Goal: Communication & Community: Answer question/provide support

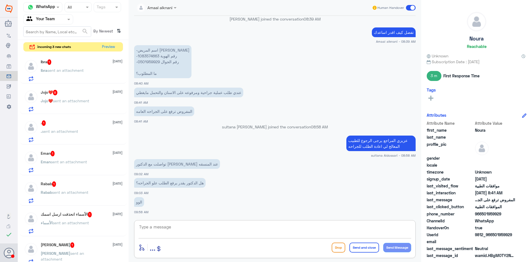
scroll to position [111, 0]
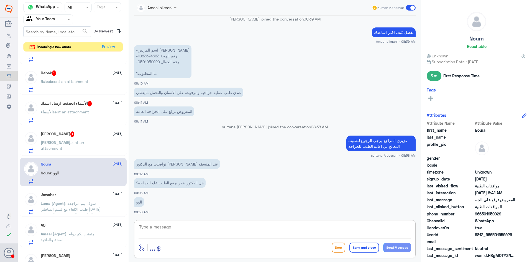
click at [70, 141] on span "sent an attachment" at bounding box center [62, 145] width 43 height 11
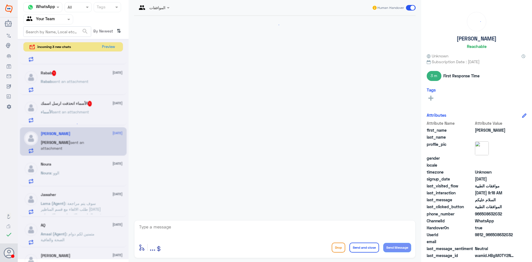
scroll to position [202, 0]
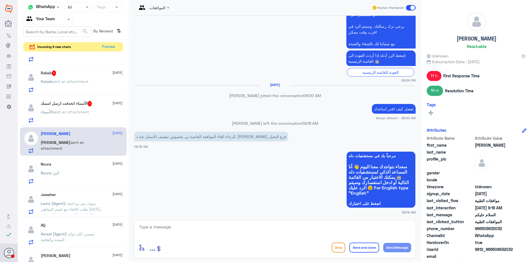
click at [217, 227] on textarea at bounding box center [274, 230] width 273 height 14
type textarea "l"
type textarea "من فضلك زودني رقم الملف او الطلب"
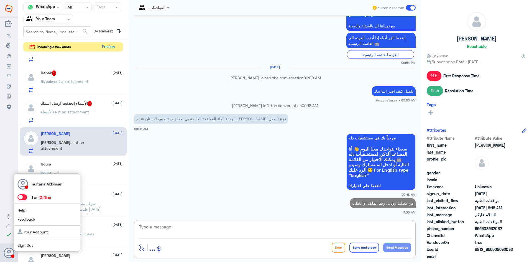
click at [23, 197] on span at bounding box center [22, 197] width 10 height 6
click at [0, 0] on input "checkbox" at bounding box center [0, 0] width 0 height 0
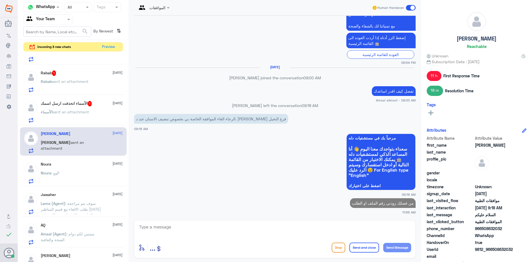
click at [52, 101] on h5 "الأسماء انحذفت ارسل اسمك 1" at bounding box center [66, 104] width 51 height 6
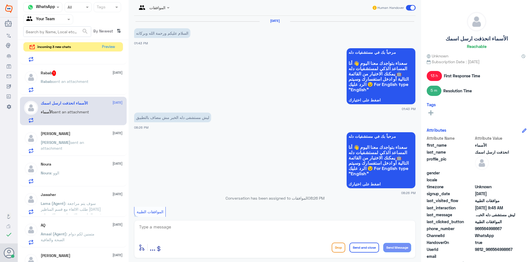
scroll to position [286, 0]
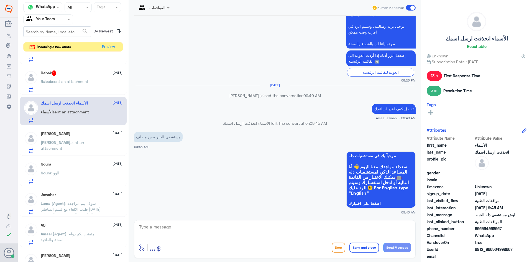
click at [200, 232] on textarea at bounding box center [274, 230] width 273 height 14
click at [351, 227] on textarea "مع الاسف لم يتم اضافته حتى الان خلال الفتره القادمه" at bounding box center [274, 230] width 273 height 14
click at [349, 227] on textarea "مع الاسف لم يتم اضافته حتى الان خلال الفتره القادمه" at bounding box center [274, 230] width 273 height 14
type textarea "مع الاسف لم يتم اضافته حتى الان انشاءالله خلال الفتره القادمه"
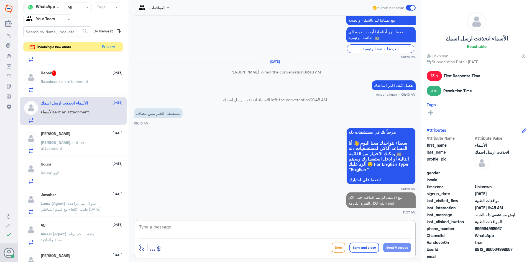
click at [91, 85] on div "Rabab sent an attachment" at bounding box center [82, 86] width 82 height 12
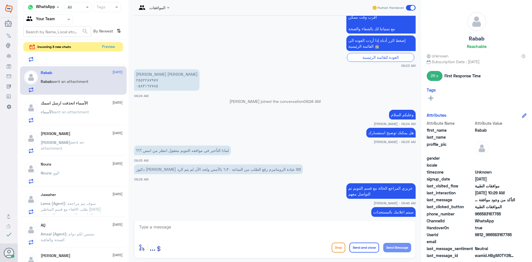
scroll to position [331, 0]
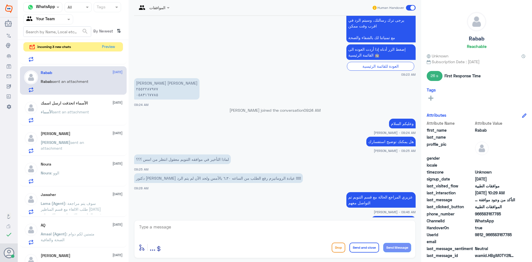
click at [147, 88] on p "[PERSON_NAME] [PERSON_NAME] ٠٥٨٣١٦٧٧٨٥" at bounding box center [166, 88] width 65 height 21
copy p "٢٥٥٢٢٨٧٩٧٧"
click at [250, 229] on textarea at bounding box center [274, 230] width 273 height 14
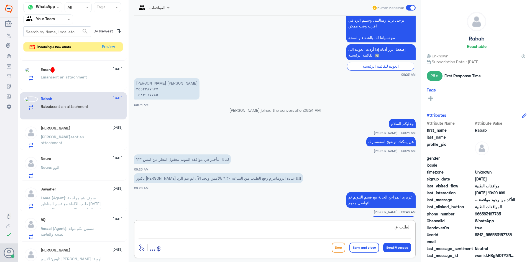
scroll to position [111, 0]
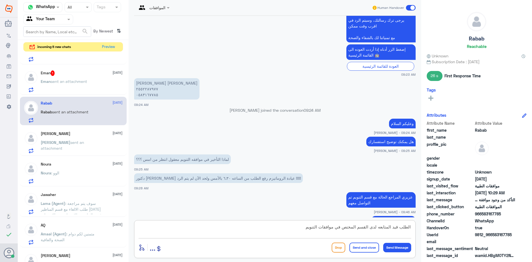
type textarea "الطلب قيد المتابعه لدى القسم المختص في موافقات التنويم"
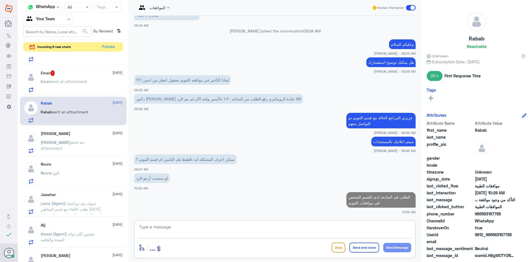
click at [75, 77] on div "Eman 1 [DATE][PERSON_NAME] sent an attachment" at bounding box center [82, 81] width 82 height 22
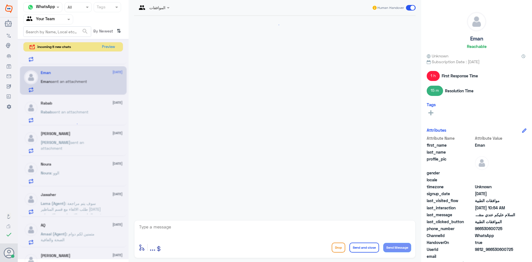
scroll to position [282, 0]
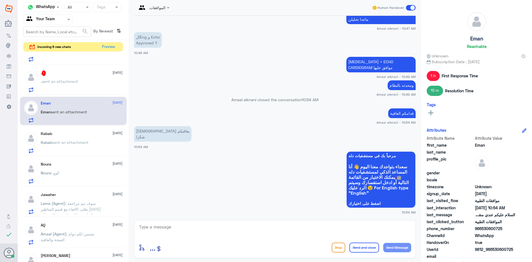
click at [76, 82] on span "sent an attachment" at bounding box center [60, 81] width 36 height 5
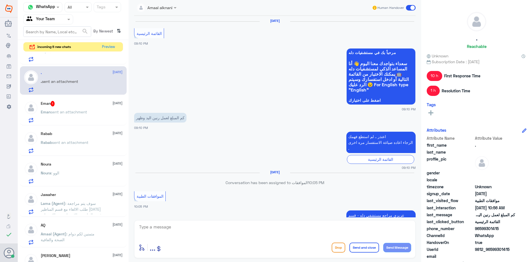
scroll to position [478, 0]
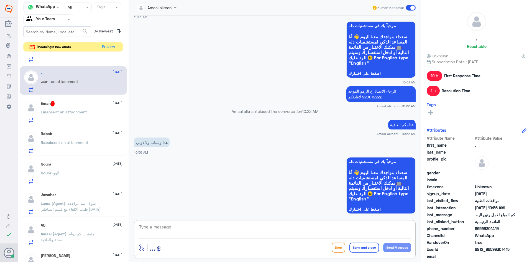
click at [228, 226] on textarea at bounding box center [274, 230] width 273 height 14
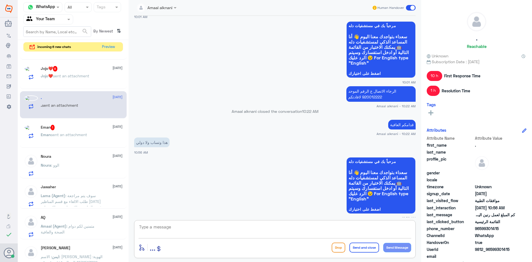
click at [227, 234] on textarea at bounding box center [274, 230] width 273 height 14
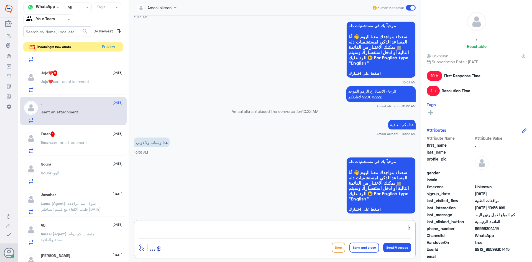
type textarea "و"
type textarea "ي"
type textarea "هنا فقط متابعة الموافقات الطبيه مستشفى دله النخيل"
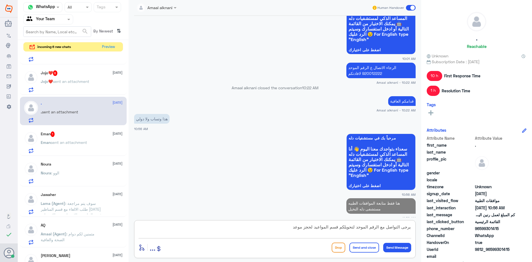
type textarea "يرجى التواصل مع الرقم الموحد لتحويلكم قسم المواعيد لحجز موعد"
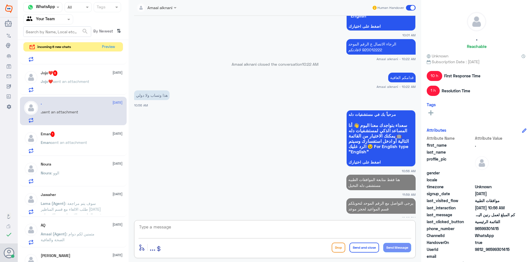
click at [79, 75] on div "Jojo❤️ 8 [DATE]" at bounding box center [82, 73] width 82 height 6
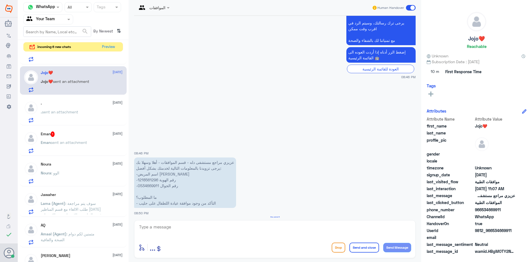
scroll to position [791, 0]
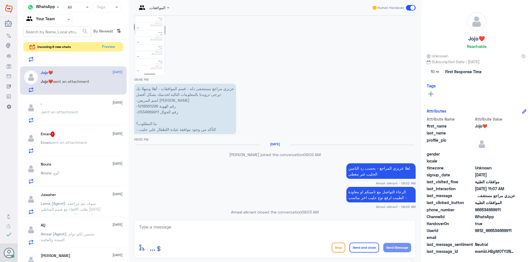
click at [148, 107] on p "عزيزي مراجع مستشفى دله - قسم الموافقات - أهلا وسهلا بك يرجى تزويدنا بالمعلومات …" at bounding box center [185, 109] width 102 height 50
copy p "1218561296"
click at [151, 55] on img at bounding box center [149, 40] width 31 height 67
click at [206, 225] on textarea at bounding box center [274, 230] width 273 height 14
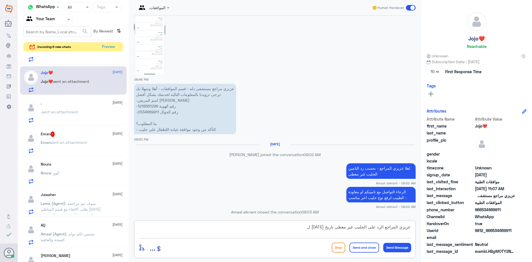
type textarea "عزيزي المراجع الرد على الحليب غير مغطى تاريخ [DATE]"
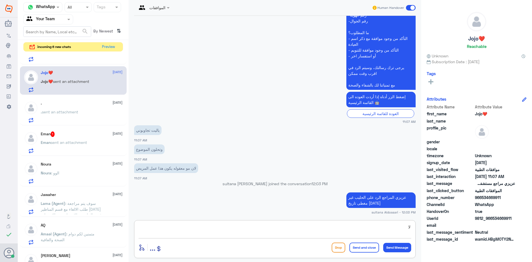
type textarea "ل"
type textarea "ي"
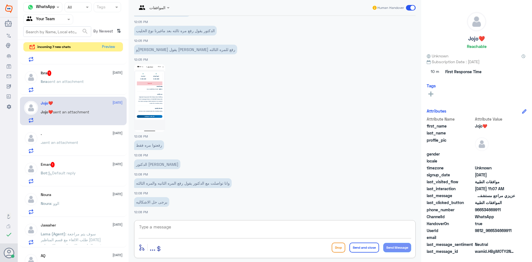
scroll to position [1651, 0]
click at [217, 224] on textarea at bounding box center [274, 230] width 273 height 14
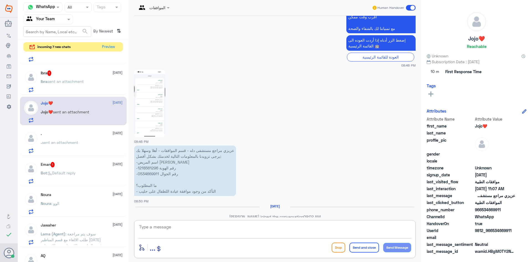
scroll to position [719, 0]
click at [151, 168] on p "عزيزي مراجع مستشفى دله - قسم الموافقات - أهلا وسهلا بك يرجى تزويدنا بالمعلومات …" at bounding box center [185, 171] width 102 height 50
copy p "1218561296"
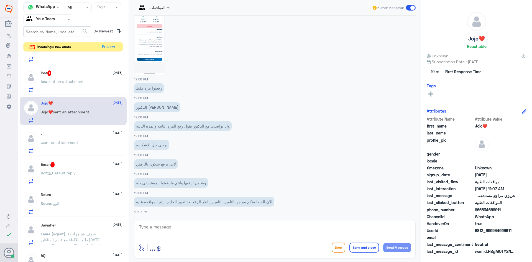
click at [78, 167] on div "Eman 1 [DATE]" at bounding box center [82, 165] width 82 height 6
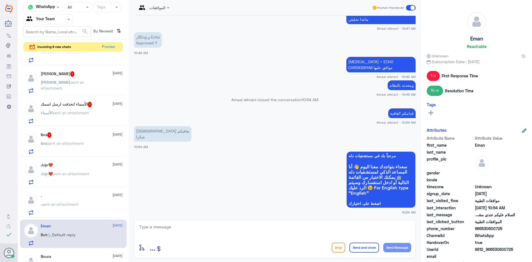
scroll to position [55, 0]
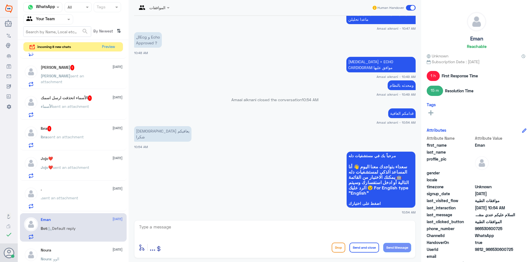
click at [76, 132] on div "Ibra 1 [DATE] Ibra sent an attachment" at bounding box center [82, 137] width 82 height 22
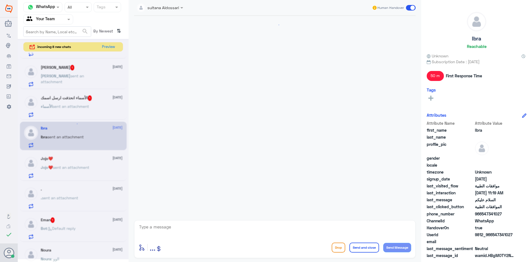
scroll to position [446, 0]
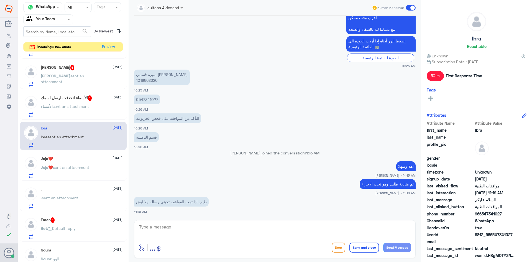
click at [183, 224] on textarea at bounding box center [274, 230] width 273 height 14
type textarea "نعم ويمكنك الاطلاع على التحديث في تطبيق التابع لشركة التامين الخاص بكم"
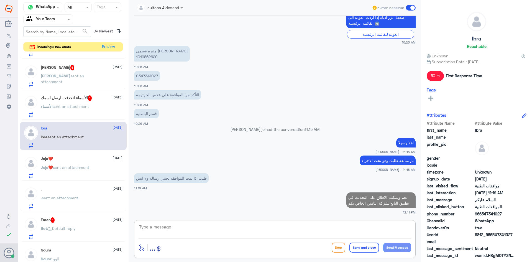
click at [76, 105] on span "sent an attachment" at bounding box center [71, 106] width 36 height 5
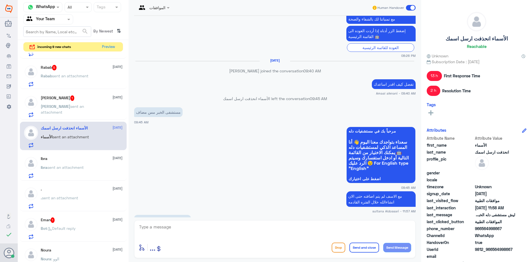
scroll to position [394, 0]
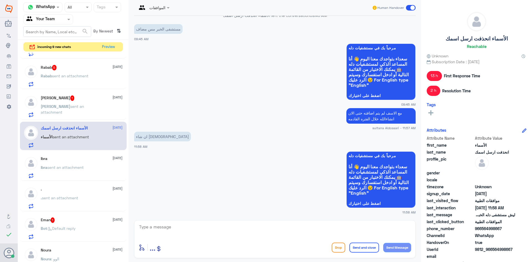
click at [77, 106] on span "sent an attachment" at bounding box center [62, 109] width 43 height 11
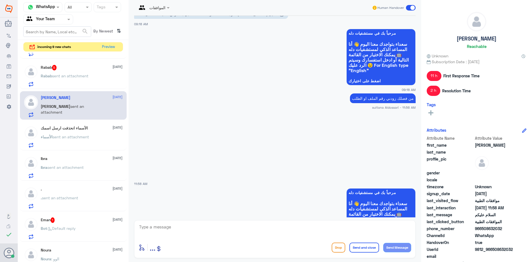
scroll to position [361, 0]
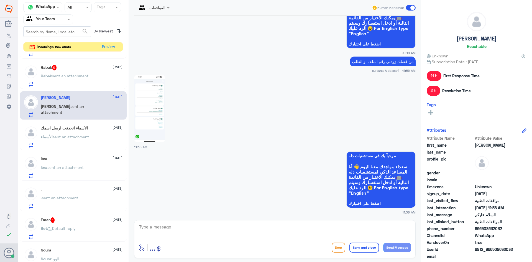
click at [143, 107] on img at bounding box center [149, 108] width 31 height 67
click at [254, 229] on textarea at bounding box center [274, 230] width 273 height 14
type textarea "احتاج رقم الطلب الي وصلكم من التامين او الملف"
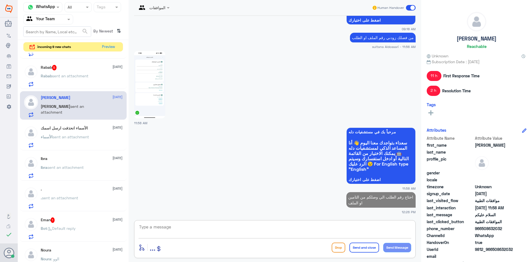
click at [76, 71] on div "Rabab 5 [DATE] Rabab sent an attachment" at bounding box center [82, 76] width 82 height 22
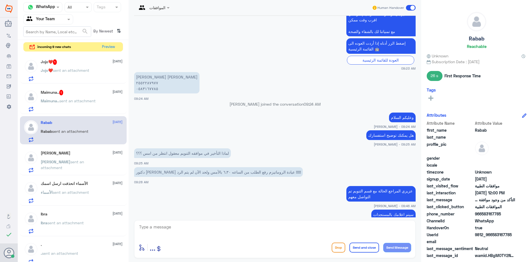
scroll to position [115, 0]
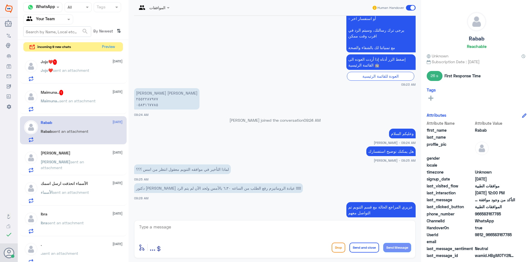
click at [143, 96] on p "[PERSON_NAME] [PERSON_NAME] ٠٥٨٣١٦٧٧٨٥" at bounding box center [166, 98] width 65 height 21
copy p "٢٥٥٢٢٨٧٩٧٧"
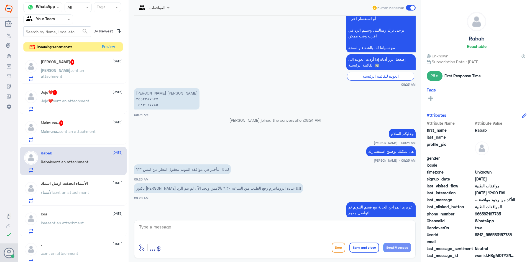
click at [72, 124] on div "Maimuna.. 1 [DATE]" at bounding box center [82, 123] width 82 height 6
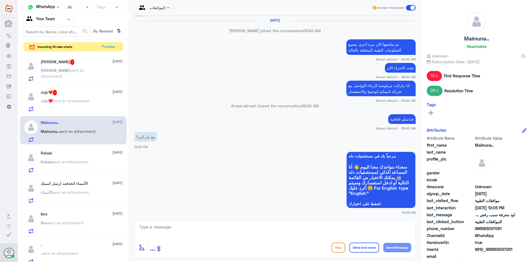
scroll to position [316, 0]
click at [191, 232] on textarea at bounding box center [274, 230] width 273 height 14
type textarea "نعم مع الشركه التابع لها"
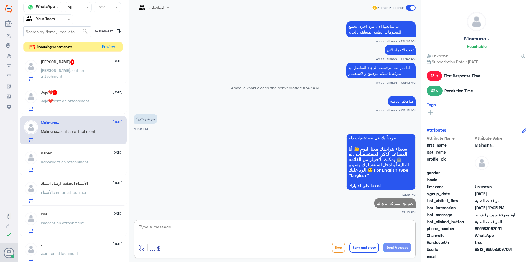
click at [71, 101] on span "sent an attachment" at bounding box center [71, 100] width 36 height 5
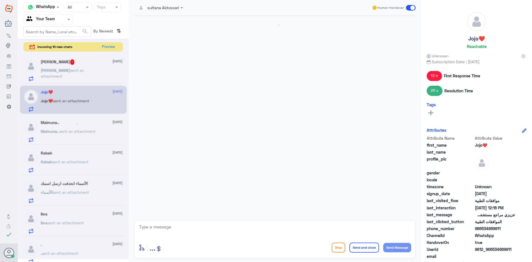
scroll to position [204, 0]
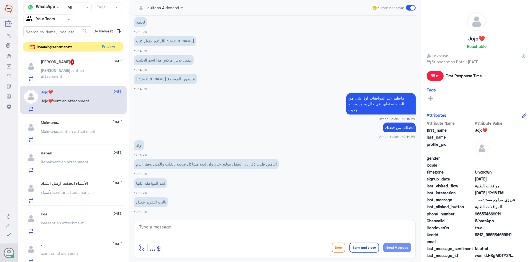
click at [72, 72] on span "sent an attachment" at bounding box center [62, 73] width 43 height 11
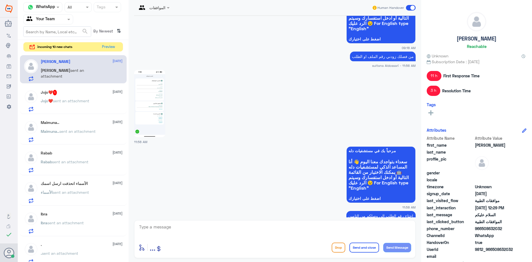
scroll to position [277, 0]
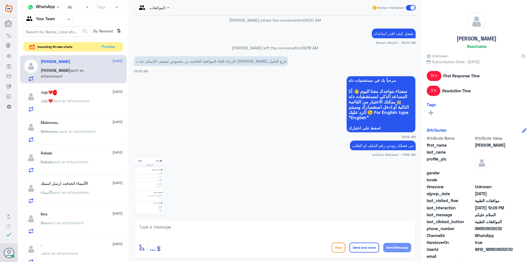
click at [281, 237] on div at bounding box center [274, 230] width 273 height 15
click at [278, 232] on textarea at bounding box center [274, 230] width 273 height 14
click at [253, 222] on div "enter flow name ... Drop Send and close Send Message" at bounding box center [274, 239] width 281 height 38
click at [251, 226] on textarea at bounding box center [274, 230] width 273 height 14
type textarea "تم الالغاء"
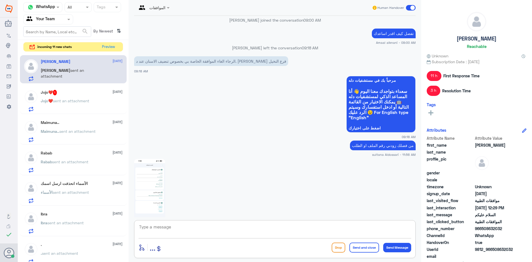
scroll to position [544, 0]
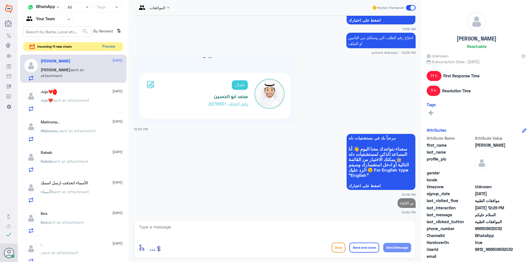
click at [116, 46] on button "Preview" at bounding box center [108, 46] width 17 height 9
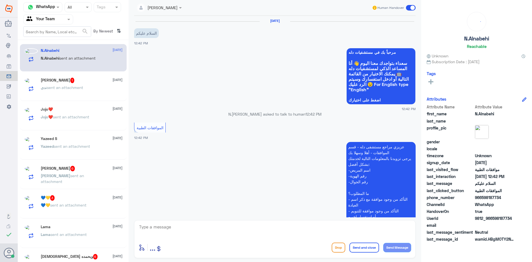
scroll to position [70, 0]
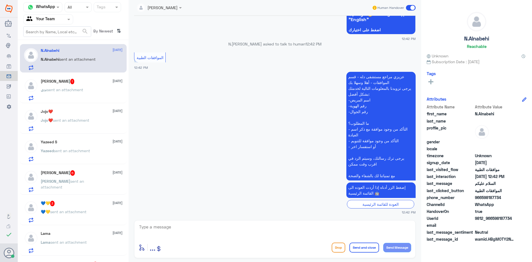
click at [247, 232] on textarea at bounding box center [274, 230] width 273 height 14
type textarea "مرحبا كيف اقدر اساعدك"
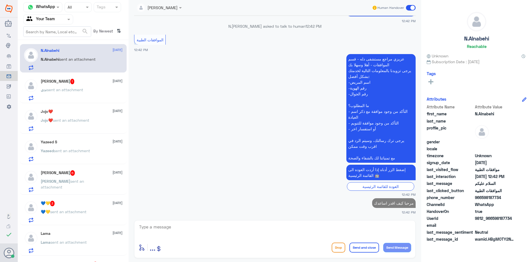
click at [79, 90] on span "sent an attachment" at bounding box center [65, 89] width 36 height 5
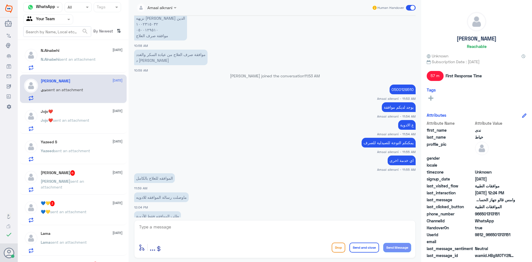
scroll to position [173, 0]
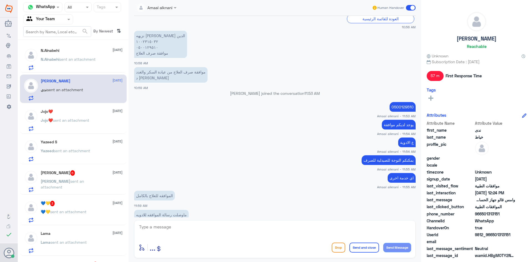
click at [143, 43] on p "نزيهه [PERSON_NAME] الدين ١٠٠٢٣١٥٠٣٢ ٠٥٠٠١٢٩٥١٠ موافقة صرف العلاج" at bounding box center [160, 44] width 53 height 27
copy p "١٠٠٢٣١٥٠٣٢"
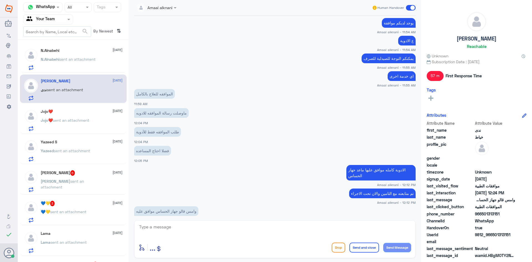
scroll to position [283, 0]
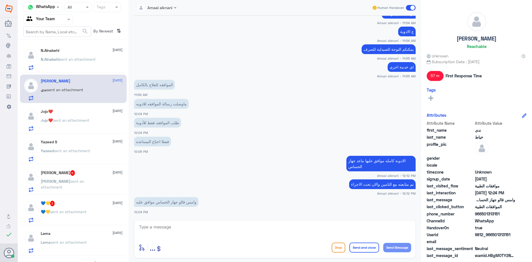
click at [213, 233] on textarea at bounding box center [274, 230] width 273 height 14
type textarea "نعم تمت الموافقه يمكنك تلقي الخدمة"
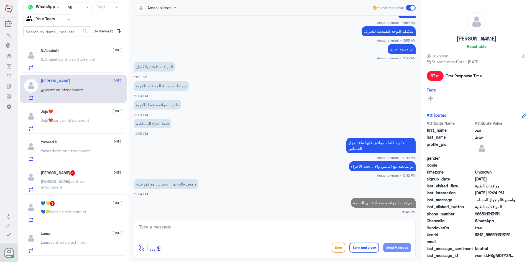
click at [90, 55] on div "N.Alnabehi [DATE] N.Alnabehi sent an attachment" at bounding box center [82, 59] width 82 height 22
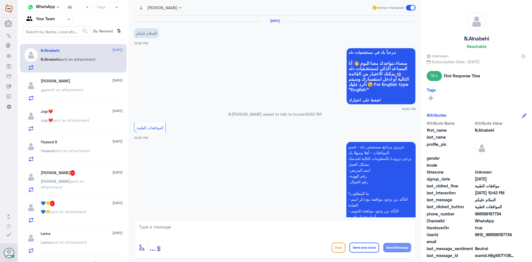
scroll to position [98, 0]
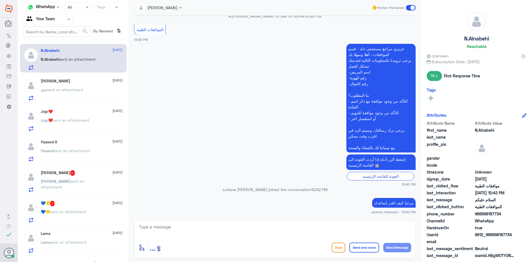
click at [80, 117] on div "Jojo❤️ [DATE] Jojo❤️ sent an attachment" at bounding box center [82, 120] width 82 height 22
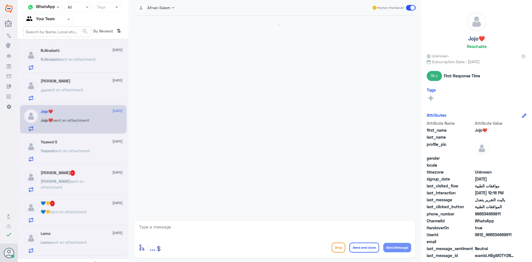
scroll to position [204, 0]
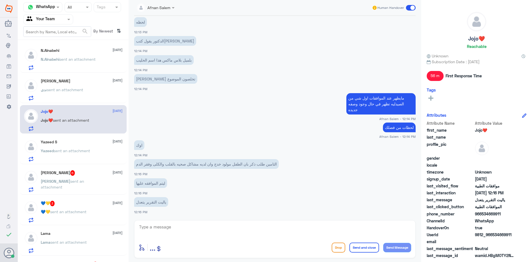
click at [81, 150] on span "sent an attachment" at bounding box center [72, 150] width 36 height 5
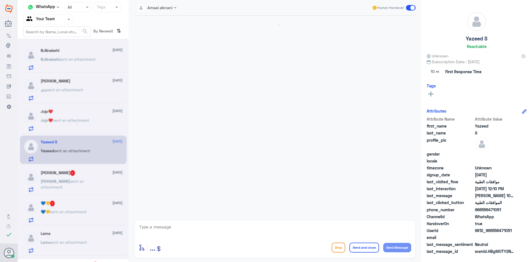
scroll to position [117, 0]
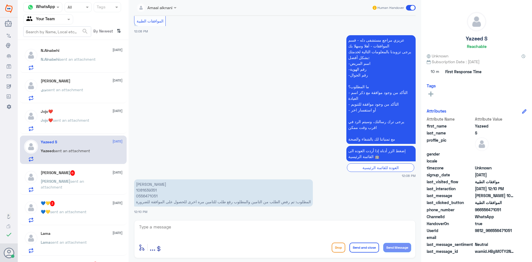
click at [149, 192] on p "[PERSON_NAME] 1081639351 0556471051 المطلوب: تم رفض الطلب من التامين والمطلوب ر…" at bounding box center [223, 192] width 179 height 27
copy p "1081639351"
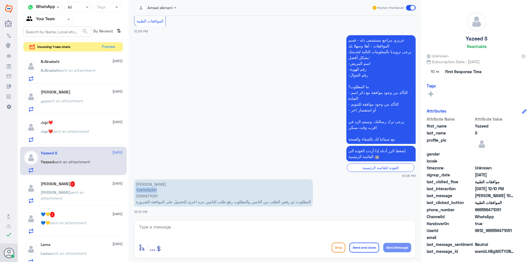
copy p "1081639351"
click at [319, 259] on div "Amaal alknani Human Handover [DATE] موافقات 12:07 PM مرحباً بك في مستشفيات دله …" at bounding box center [274, 131] width 292 height 263
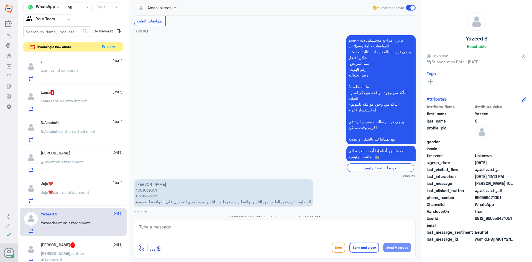
scroll to position [219, 0]
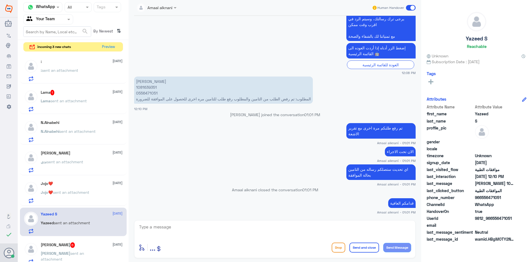
click at [91, 100] on div "Lama sent an attachment" at bounding box center [82, 105] width 82 height 12
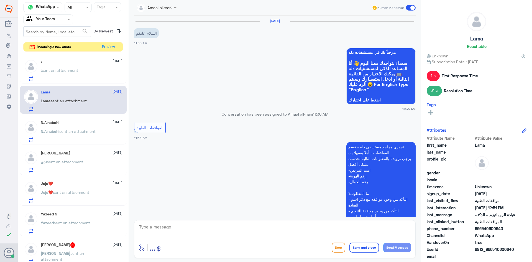
scroll to position [343, 0]
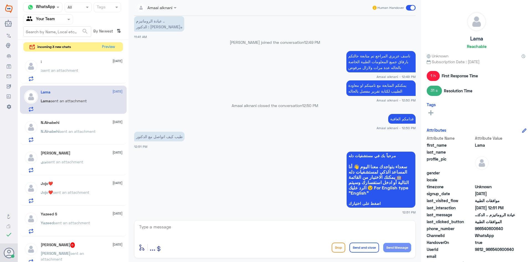
click at [209, 234] on textarea at bounding box center [274, 230] width 273 height 14
type textarea "عن طريق العياده بشكل مباشر"
